Goal: Information Seeking & Learning: Learn about a topic

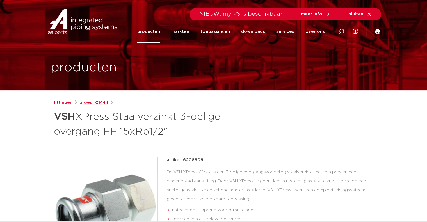
click at [89, 103] on link "groep: C1444" at bounding box center [93, 102] width 29 height 7
click at [70, 104] on link "fittingen" at bounding box center [63, 102] width 19 height 7
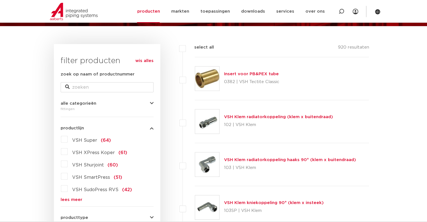
scroll to position [84, 0]
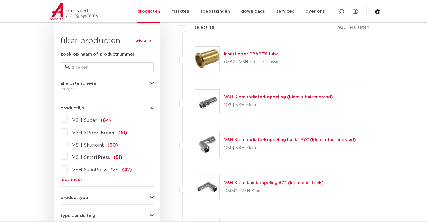
click at [62, 179] on link "lees meer" at bounding box center [107, 180] width 93 height 4
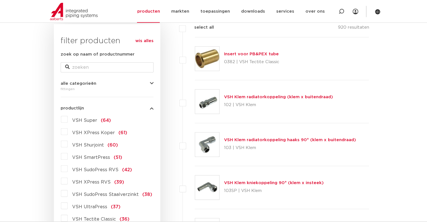
scroll to position [168, 0]
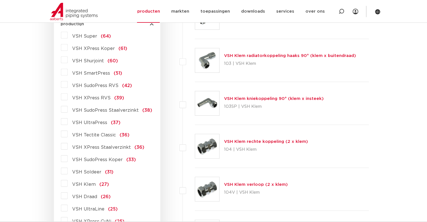
click at [70, 97] on label "VSH XPress RVS (39)" at bounding box center [96, 96] width 56 height 9
click at [0, 0] on input "VSH XPress RVS (39)" at bounding box center [0, 0] width 0 height 0
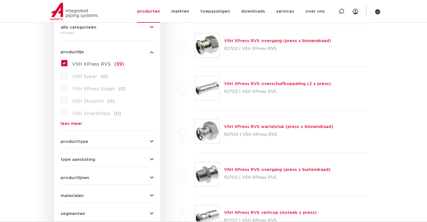
scroll to position [168, 0]
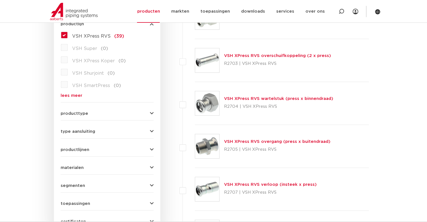
click at [275, 143] on link "VSH XPress RVS overgang (press x buitendraad)" at bounding box center [277, 141] width 106 height 4
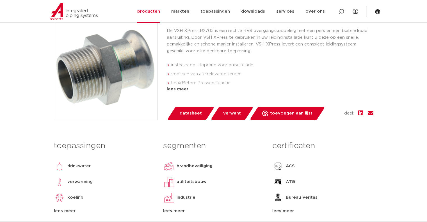
scroll to position [252, 0]
